Goal: Information Seeking & Learning: Learn about a topic

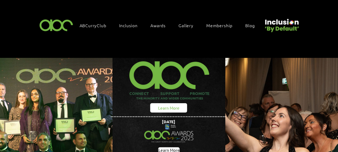
click at [173, 107] on span "Learn More" at bounding box center [168, 108] width 21 height 6
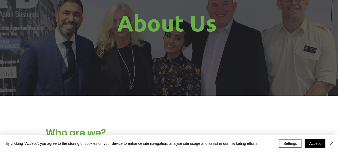
scroll to position [103, 0]
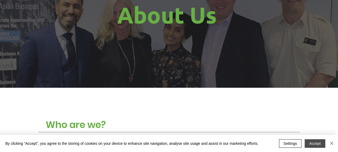
click at [319, 142] on button "Accept" at bounding box center [315, 143] width 21 height 9
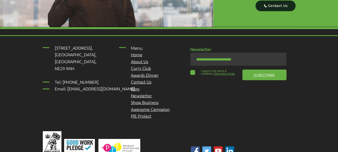
scroll to position [0, 0]
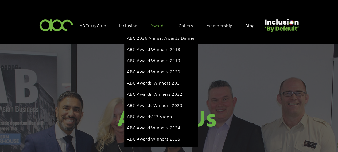
click at [157, 25] on span "Awards" at bounding box center [157, 25] width 15 height 6
click at [156, 136] on span "ABC Award Winners 2025" at bounding box center [153, 139] width 53 height 6
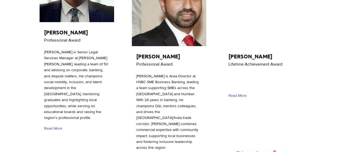
scroll to position [544, 0]
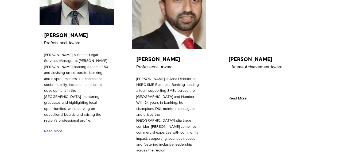
click at [237, 96] on span "Read More" at bounding box center [237, 98] width 18 height 5
click at [262, 56] on span "Shamshad Iqbal Malik" at bounding box center [250, 59] width 44 height 7
click at [238, 96] on span "Read More" at bounding box center [237, 98] width 18 height 5
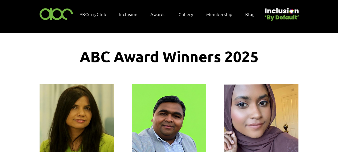
scroll to position [11, 0]
